Goal: Task Accomplishment & Management: Manage account settings

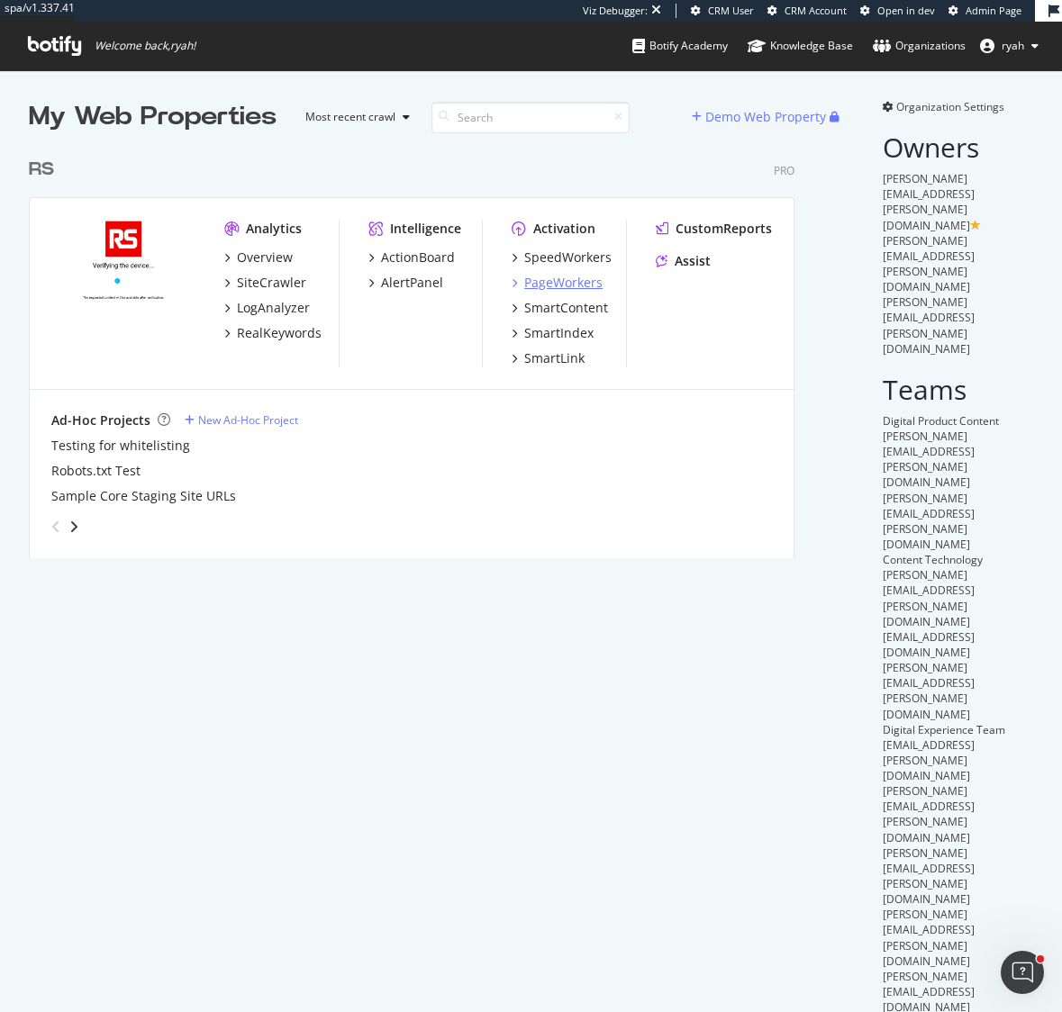
click at [539, 279] on div "PageWorkers" at bounding box center [563, 283] width 78 height 18
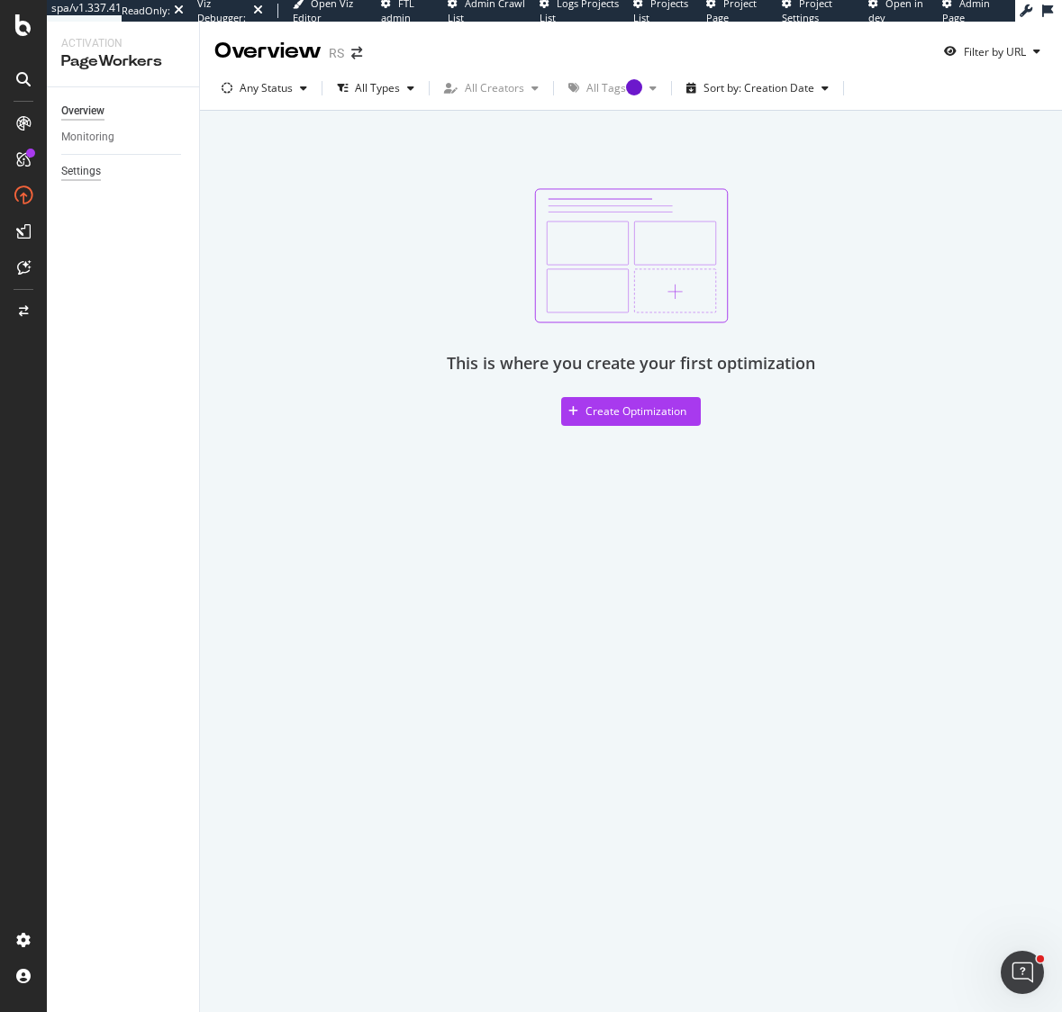
click at [100, 171] on div "Settings" at bounding box center [81, 171] width 40 height 19
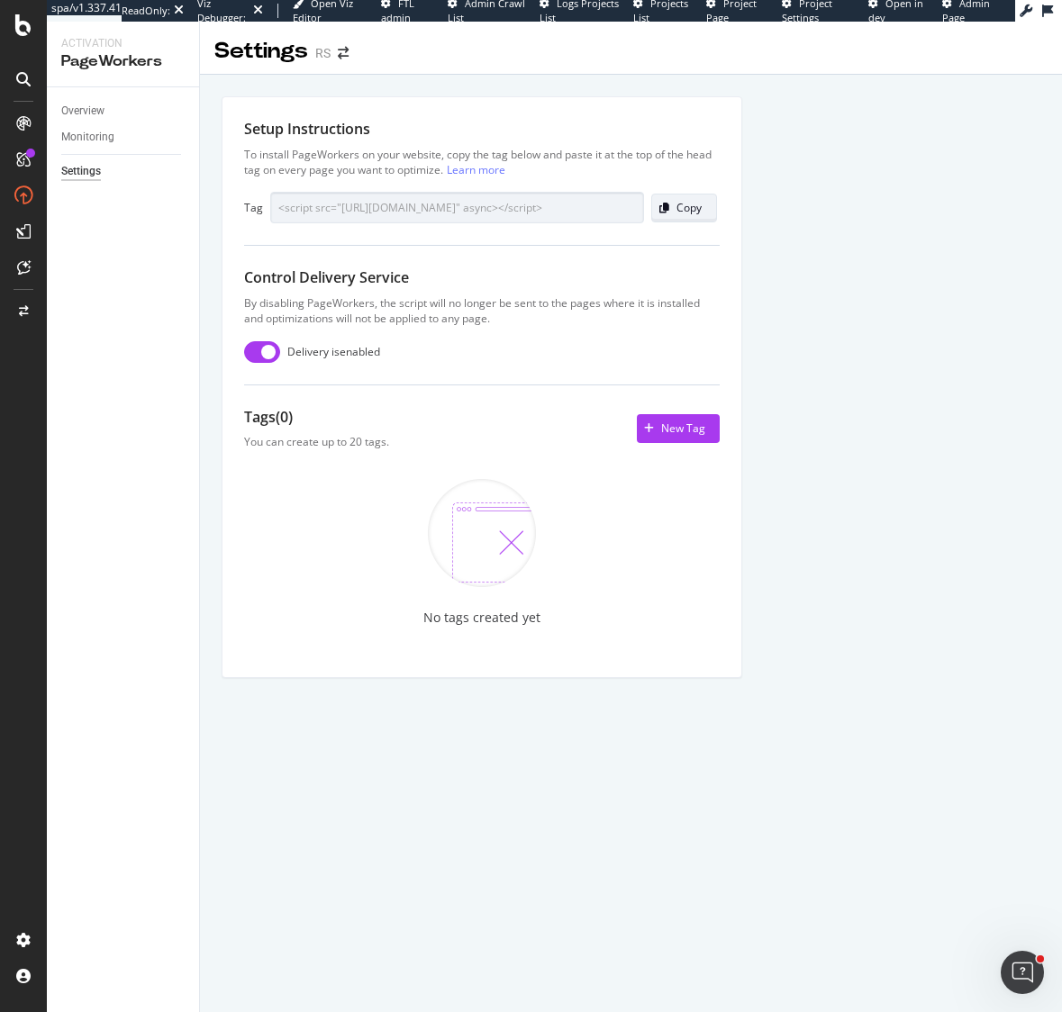
click at [685, 211] on div "Copy" at bounding box center [688, 207] width 25 height 15
